Goal: Navigation & Orientation: Find specific page/section

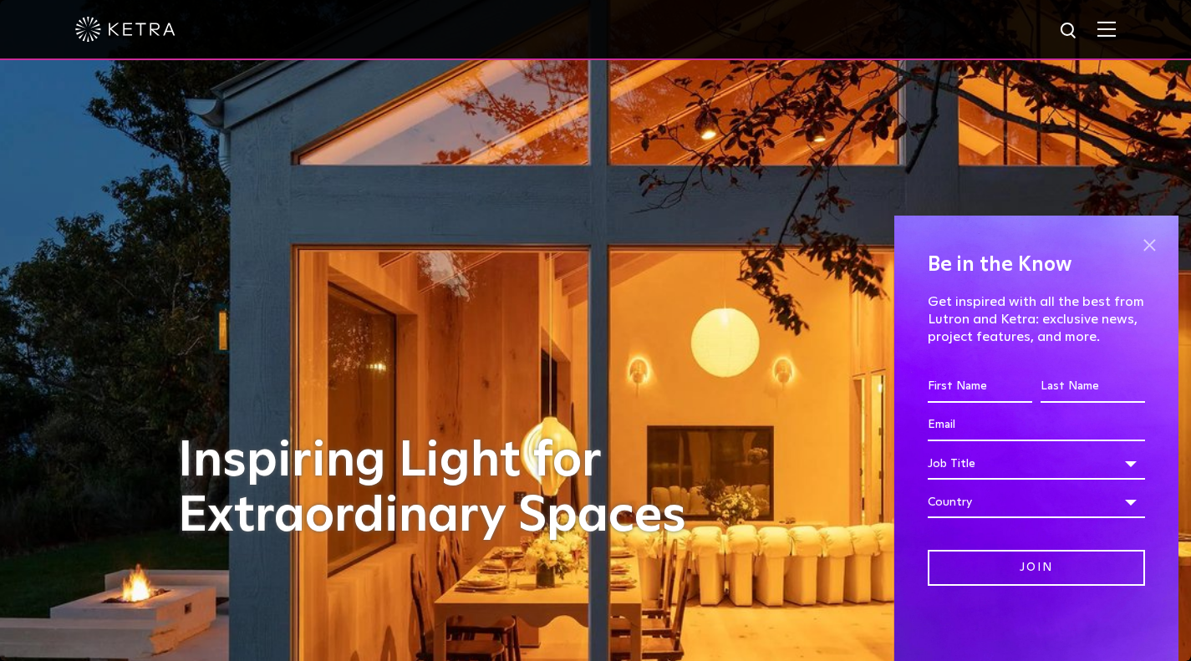
click at [1156, 243] on span at bounding box center [1149, 244] width 25 height 25
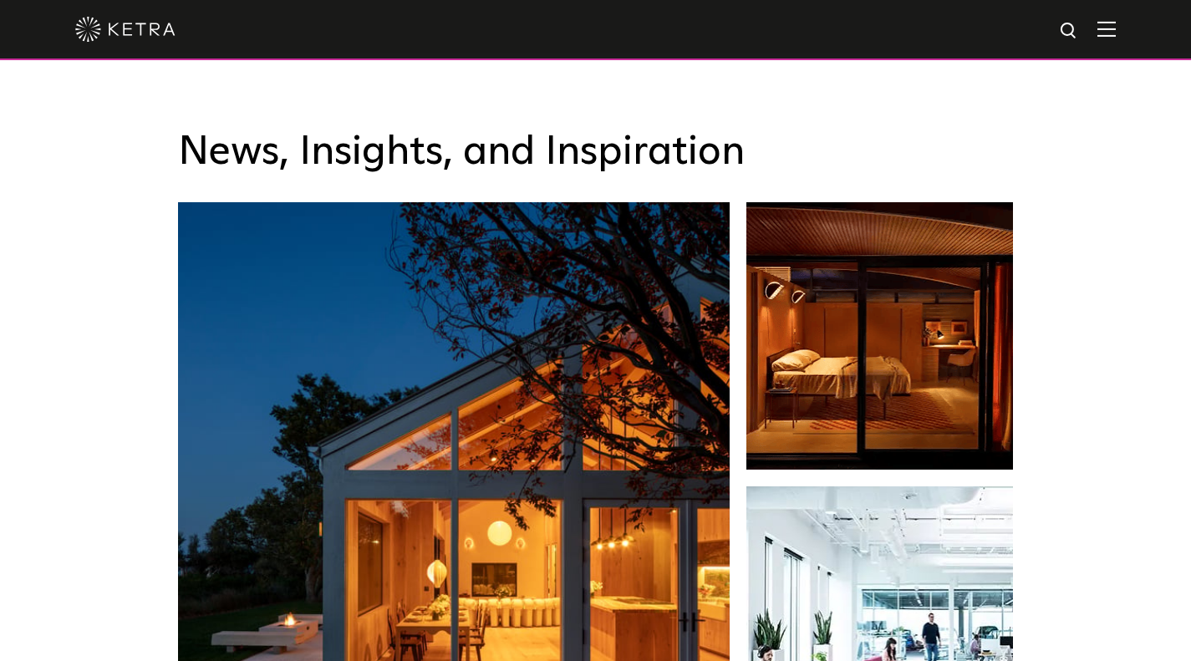
scroll to position [2759, 0]
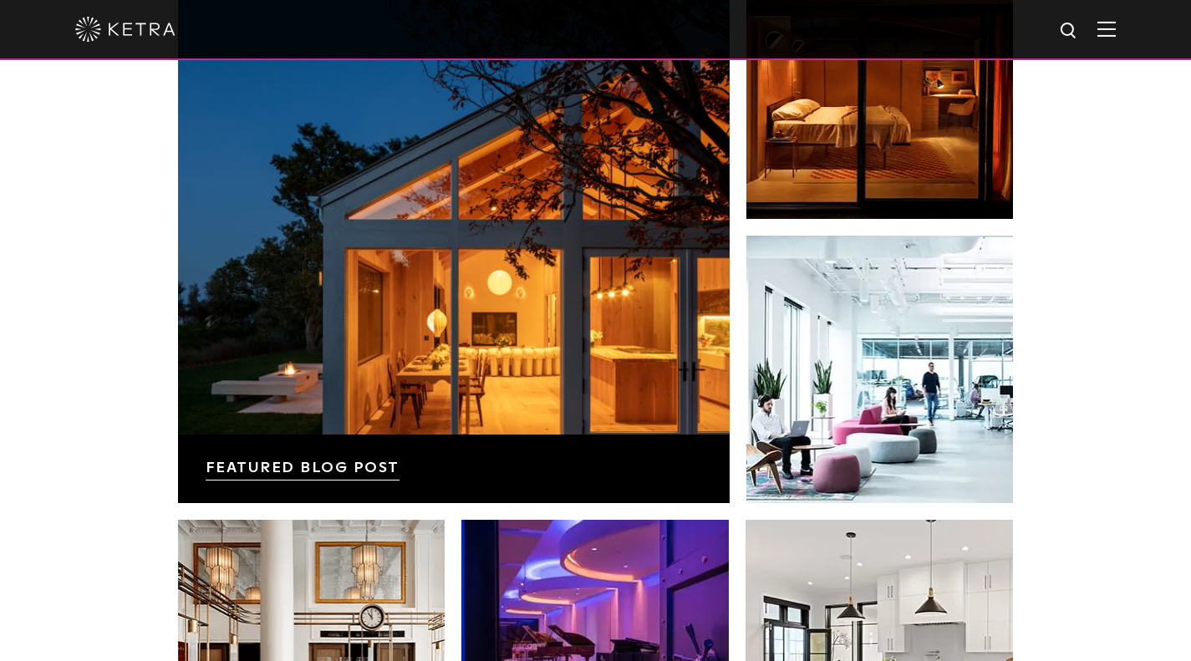
click at [1116, 34] on img at bounding box center [1107, 29] width 18 height 16
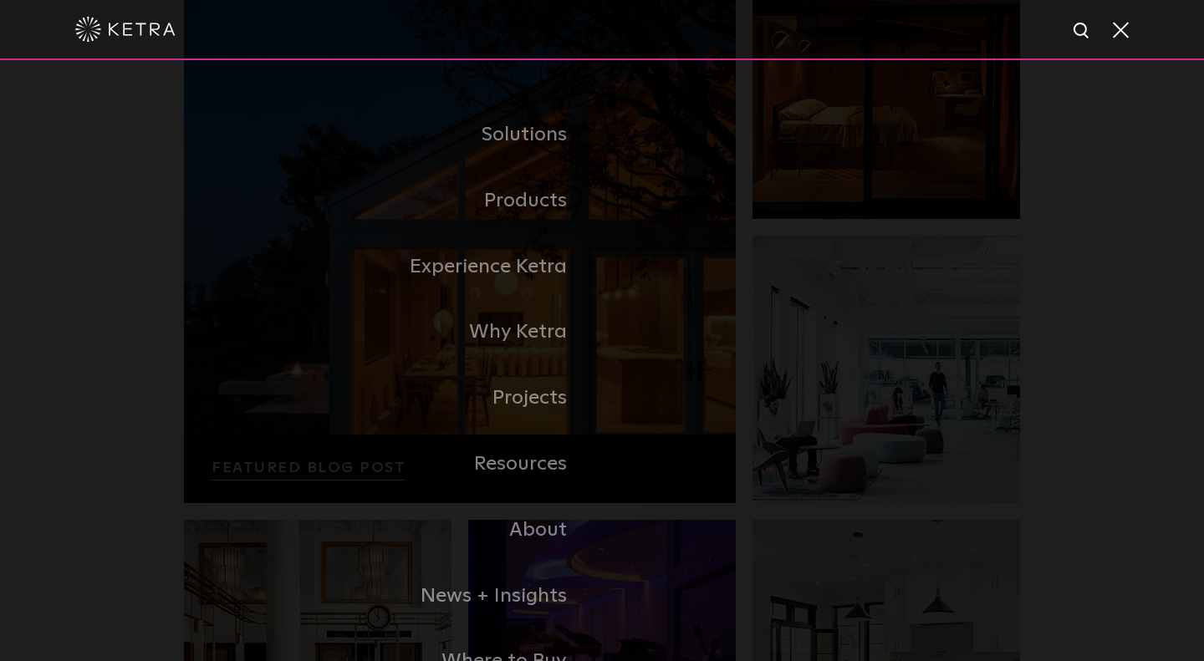
click at [44, 150] on div "Solutions Commercial Residential Products Commercial Products Residential Produ…" at bounding box center [602, 398] width 1204 height 676
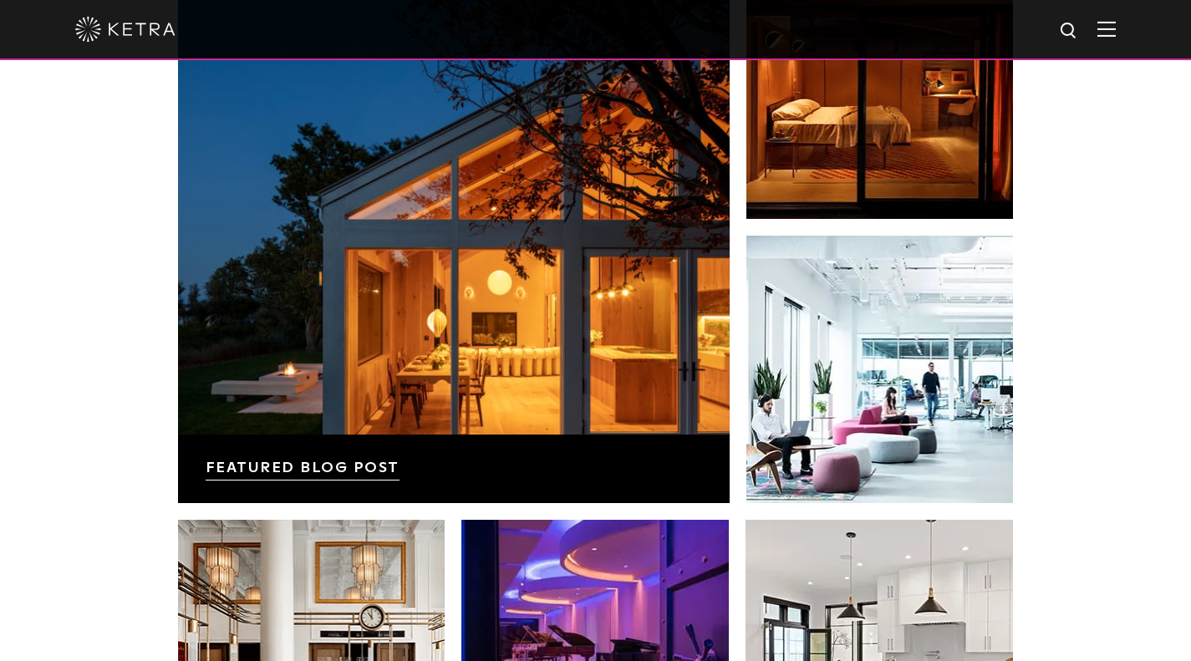
click at [1116, 27] on img at bounding box center [1107, 29] width 18 height 16
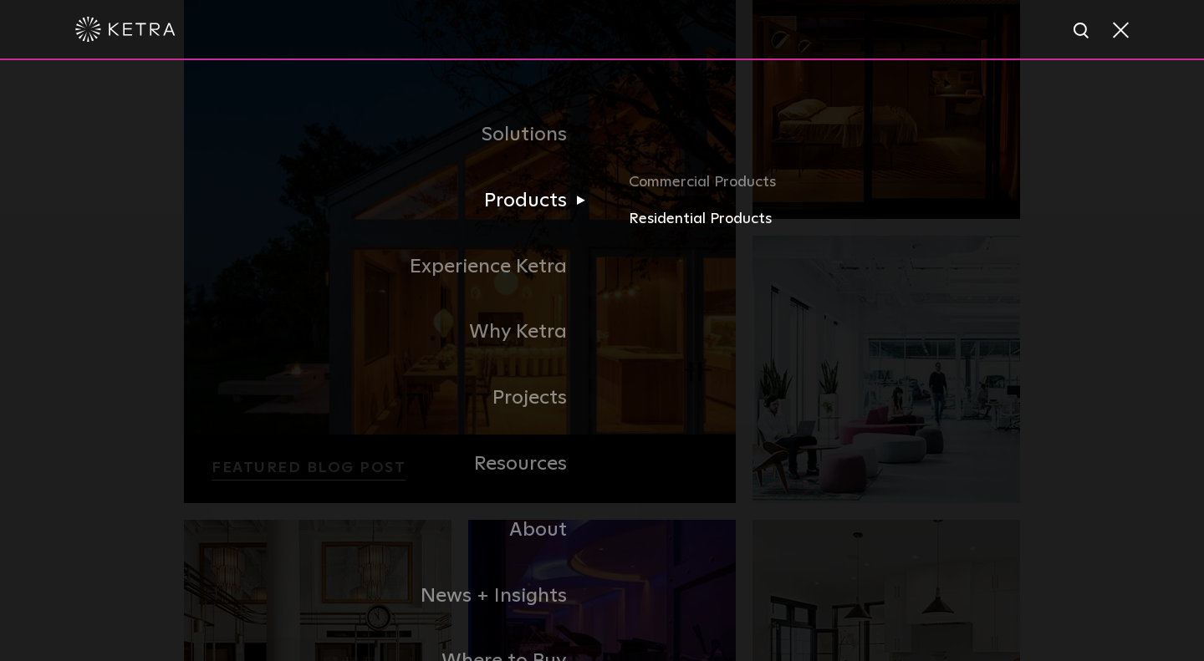
click at [672, 220] on link "Residential Products" at bounding box center [824, 219] width 391 height 24
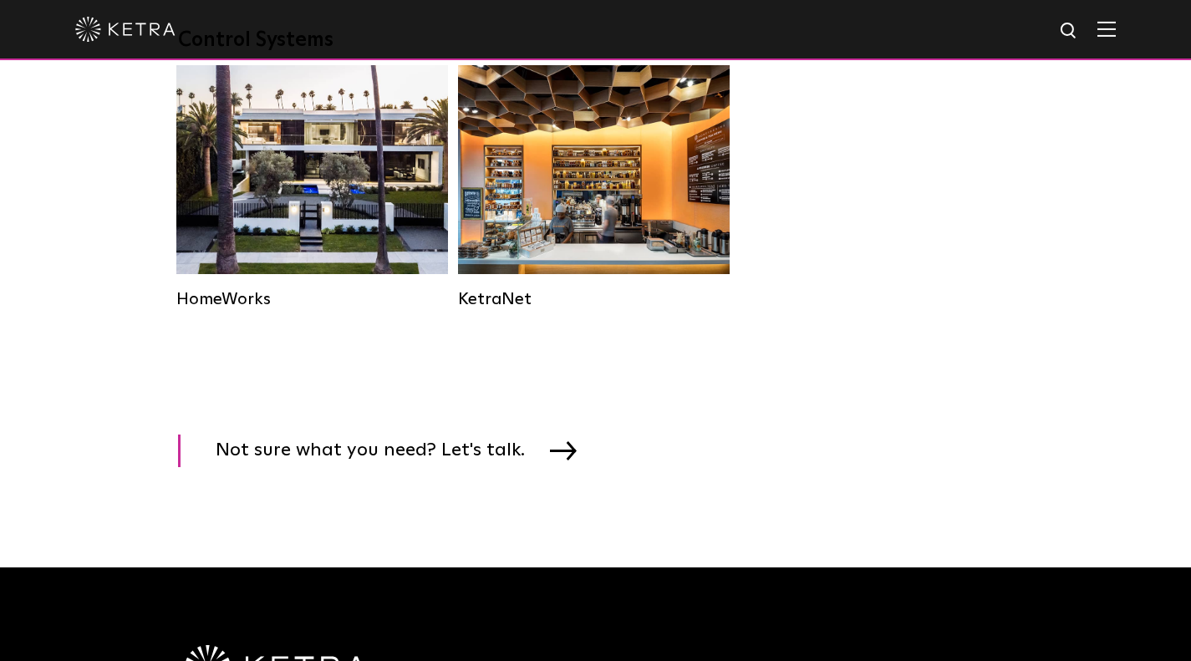
scroll to position [2508, 0]
